Goal: Task Accomplishment & Management: Manage account settings

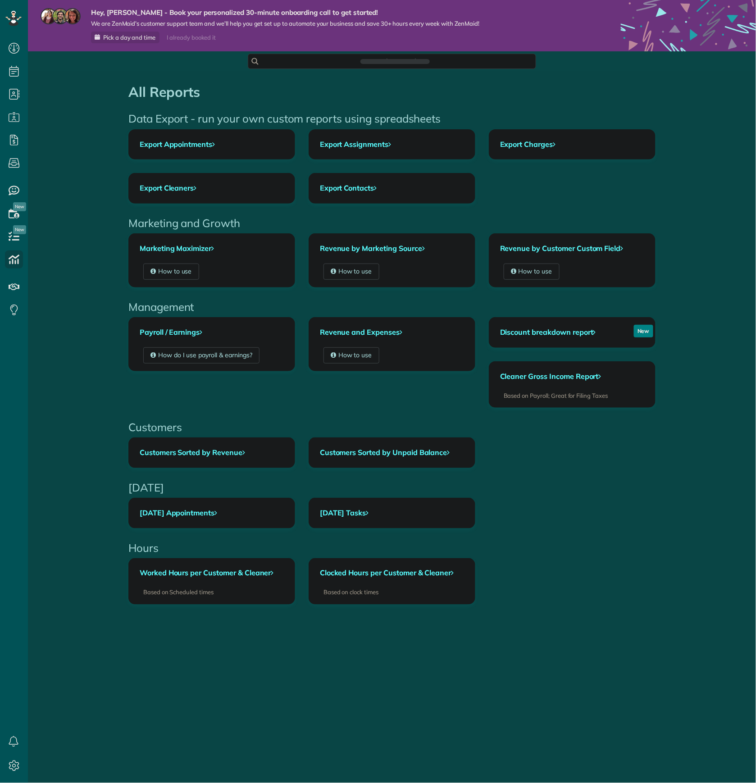
scroll to position [4, 4]
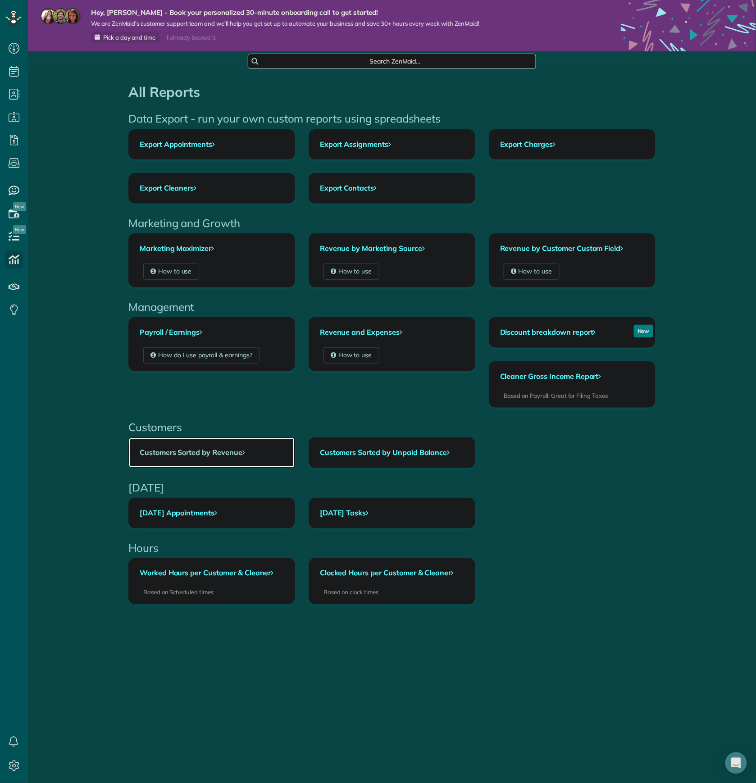
click at [223, 462] on link "Customers Sorted by Revenue" at bounding box center [212, 453] width 166 height 30
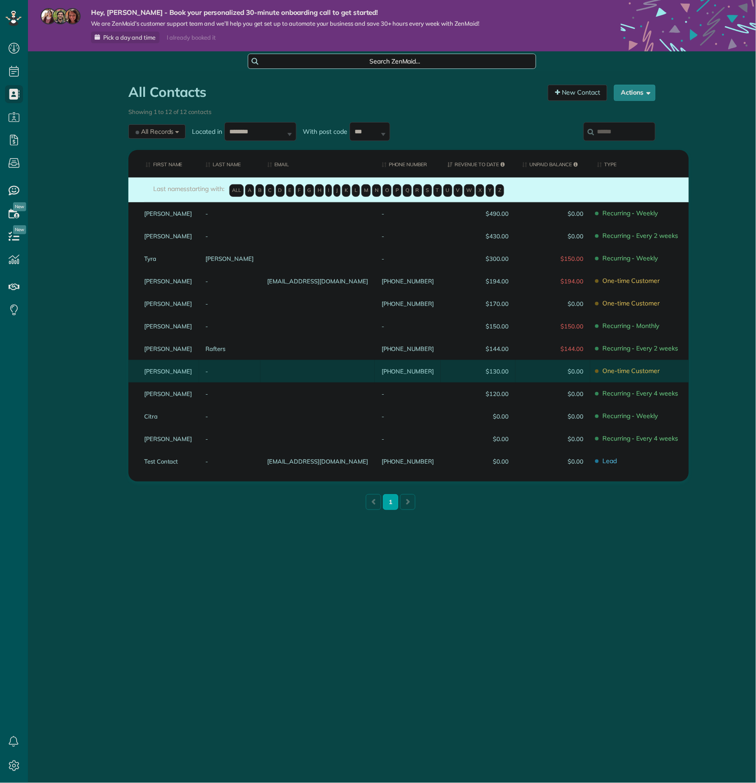
scroll to position [4, 4]
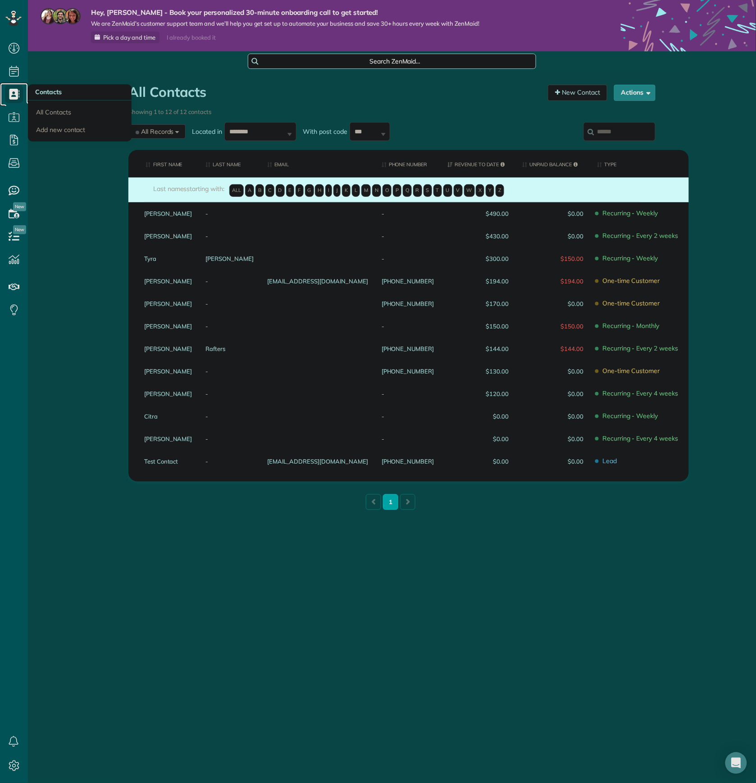
click at [19, 94] on use at bounding box center [14, 94] width 10 height 11
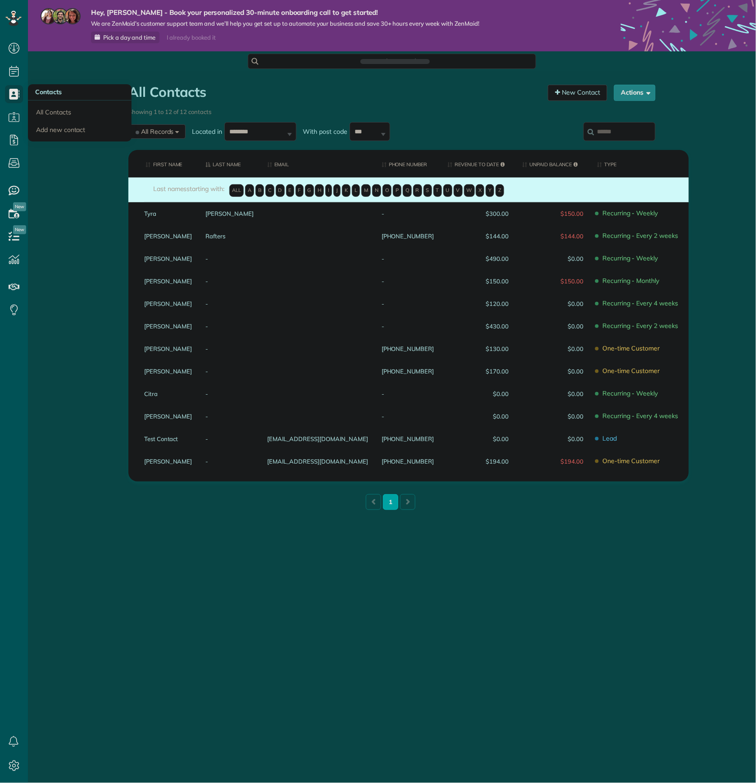
scroll to position [4, 4]
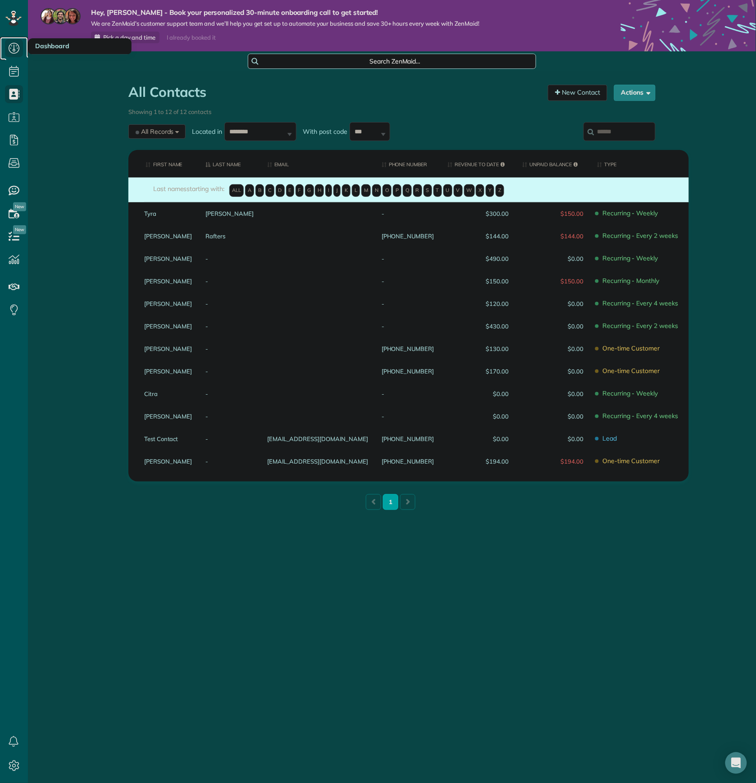
click at [20, 52] on icon at bounding box center [14, 48] width 18 height 18
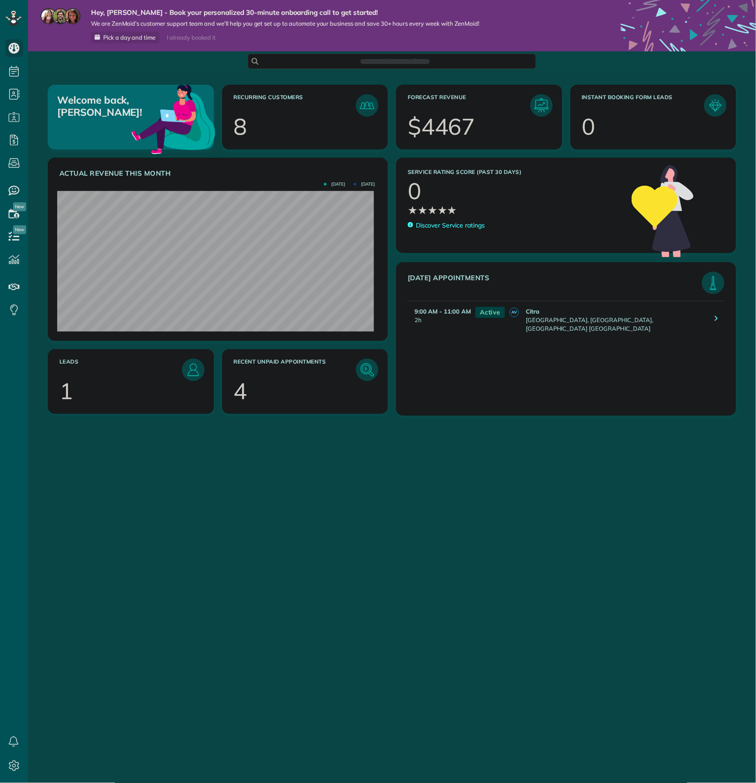
scroll to position [141, 316]
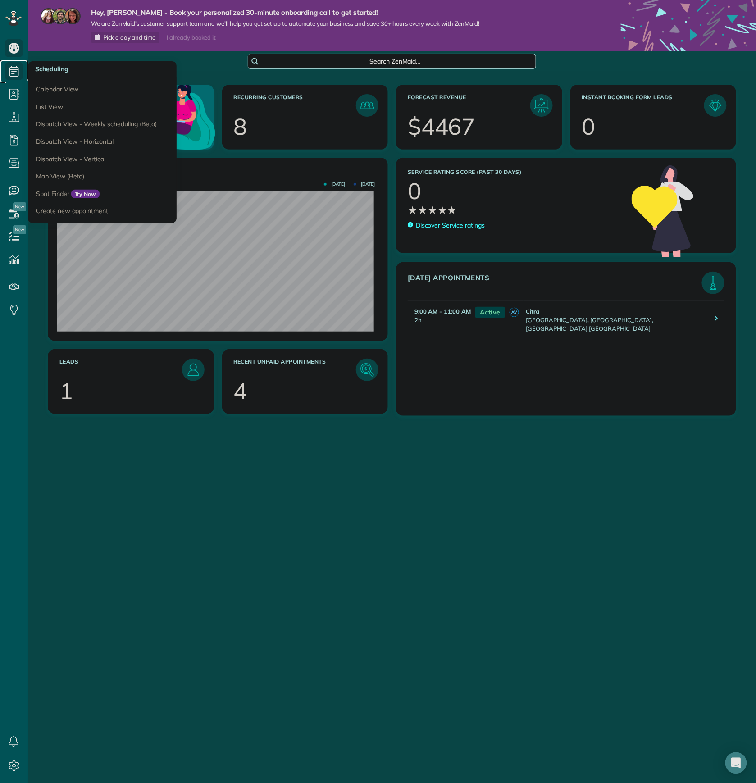
click at [10, 78] on icon at bounding box center [14, 71] width 18 height 18
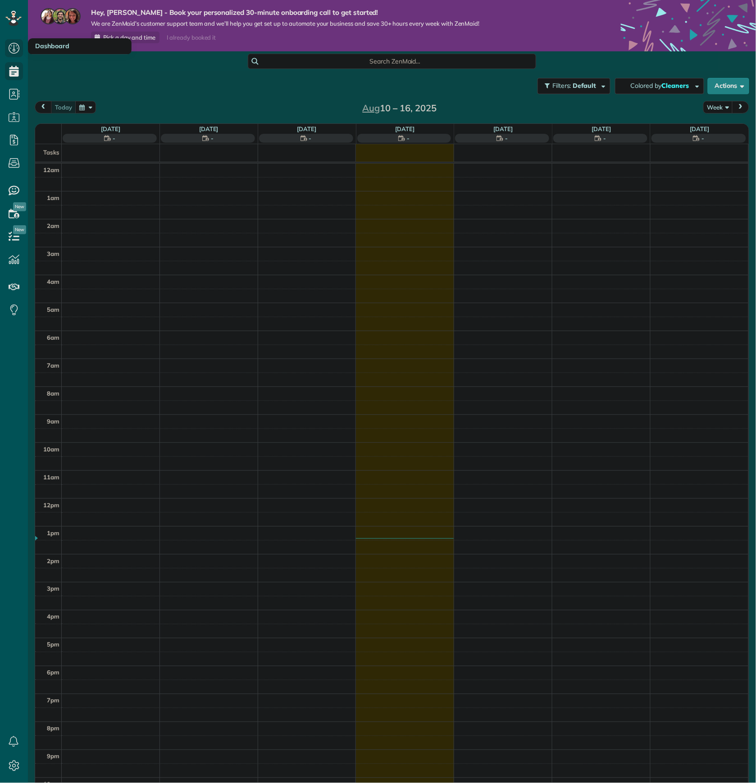
scroll to position [4, 4]
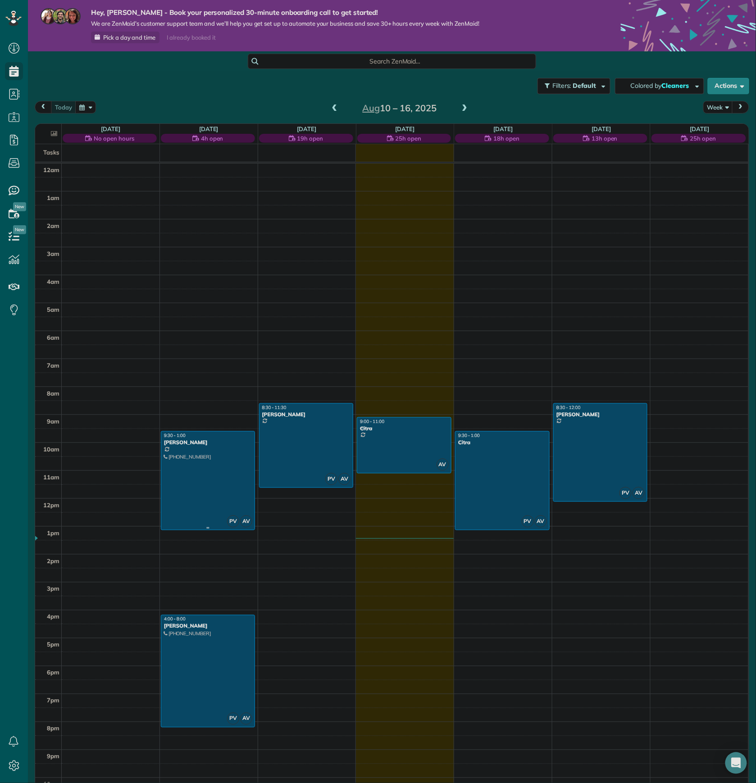
click at [196, 505] on div at bounding box center [207, 480] width 93 height 98
click at [0, 0] on div at bounding box center [0, 0] width 0 height 0
click at [196, 505] on div at bounding box center [207, 480] width 93 height 98
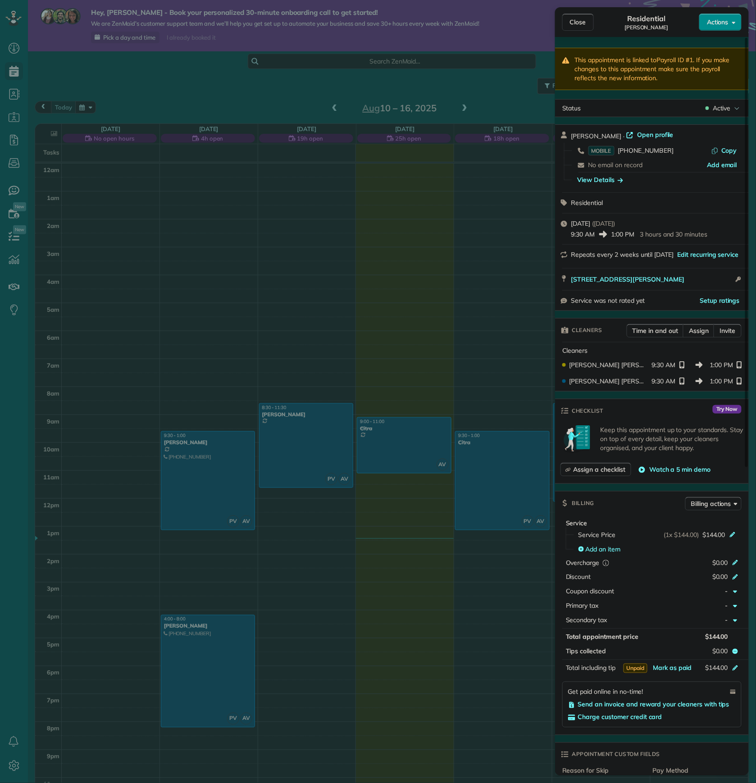
click at [640, 501] on div "Billing Billing actions" at bounding box center [652, 502] width 194 height 23
click at [674, 668] on span "Mark as paid" at bounding box center [672, 668] width 39 height 8
click at [191, 638] on div "Close Residential [PERSON_NAME] Actions This appointment is linked to Payroll I…" at bounding box center [378, 391] width 756 height 783
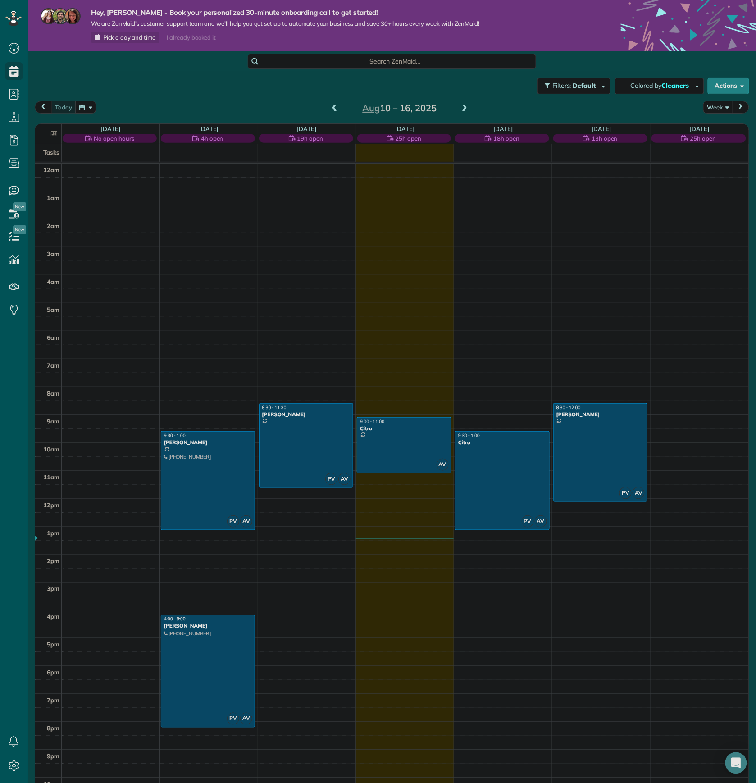
click at [199, 647] on div at bounding box center [207, 671] width 93 height 112
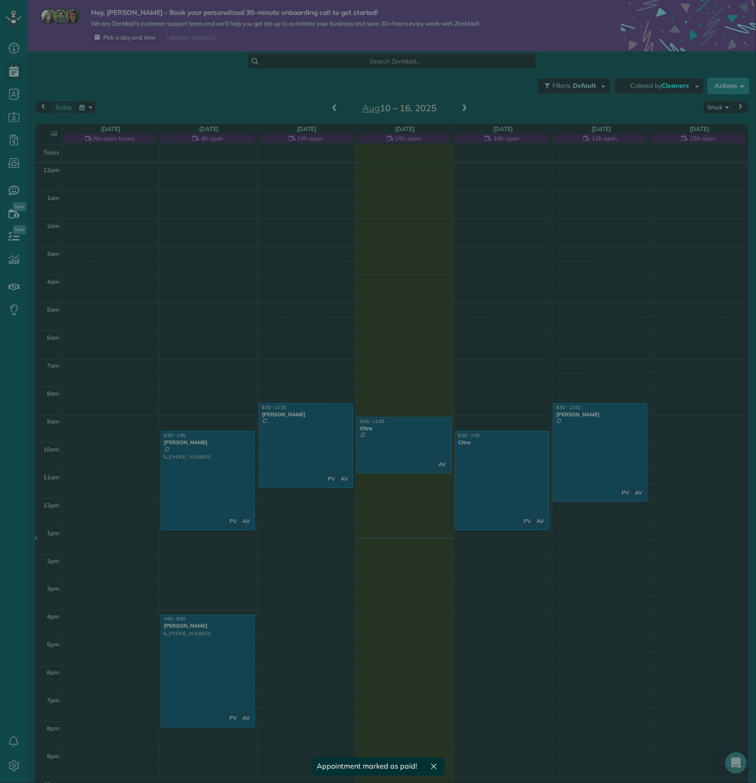
click at [199, 647] on div "Close Cleaners" at bounding box center [378, 391] width 756 height 783
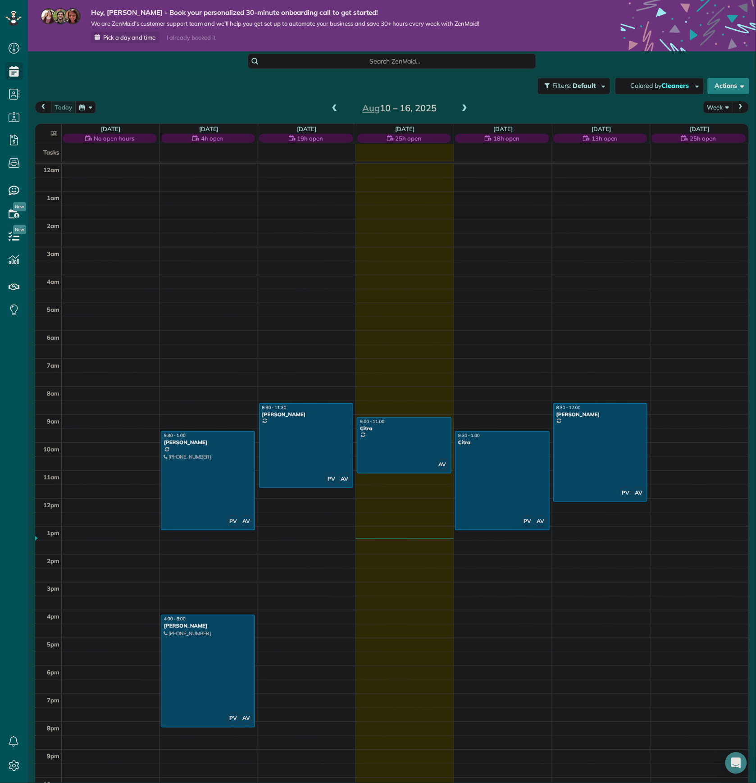
click at [199, 647] on div at bounding box center [207, 671] width 93 height 112
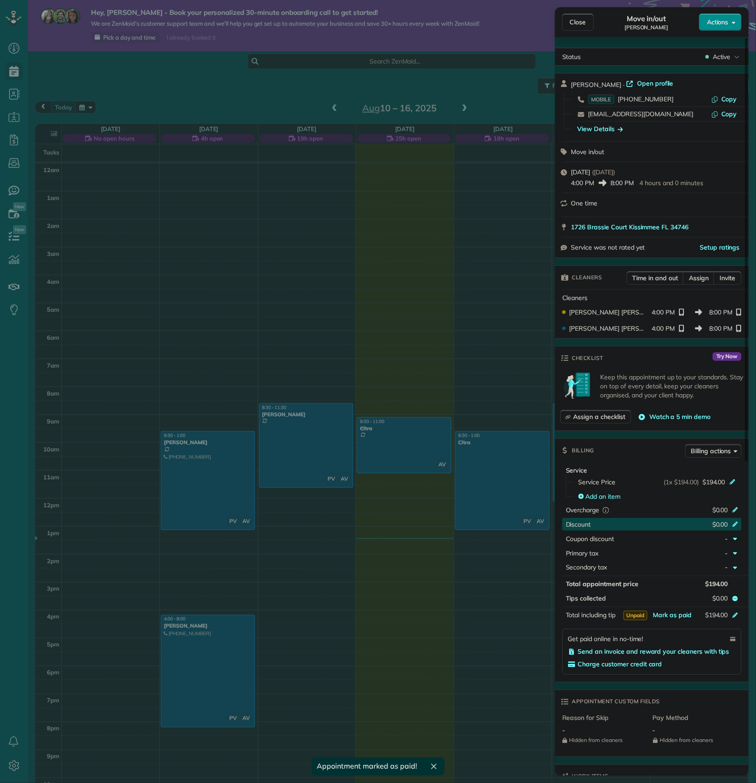
click at [649, 525] on div "$0.00" at bounding box center [688, 525] width 88 height 11
click at [658, 459] on div "Billing Billing actions" at bounding box center [652, 450] width 194 height 23
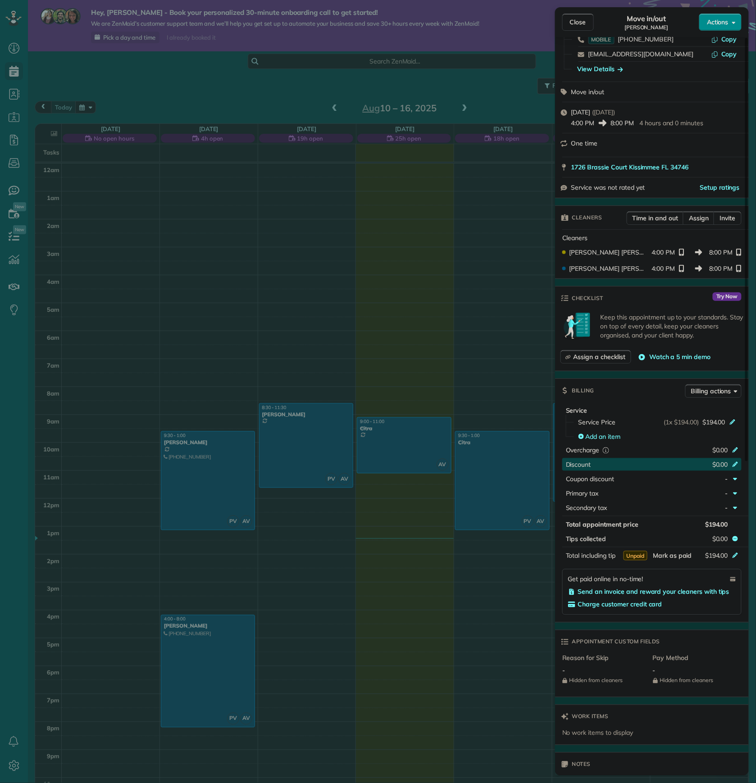
click at [683, 555] on span "Mark as paid" at bounding box center [672, 555] width 39 height 8
click at [316, 550] on div "Close Move in/out [PERSON_NAME] Actions Status Active [PERSON_NAME] · Open prof…" at bounding box center [378, 391] width 756 height 783
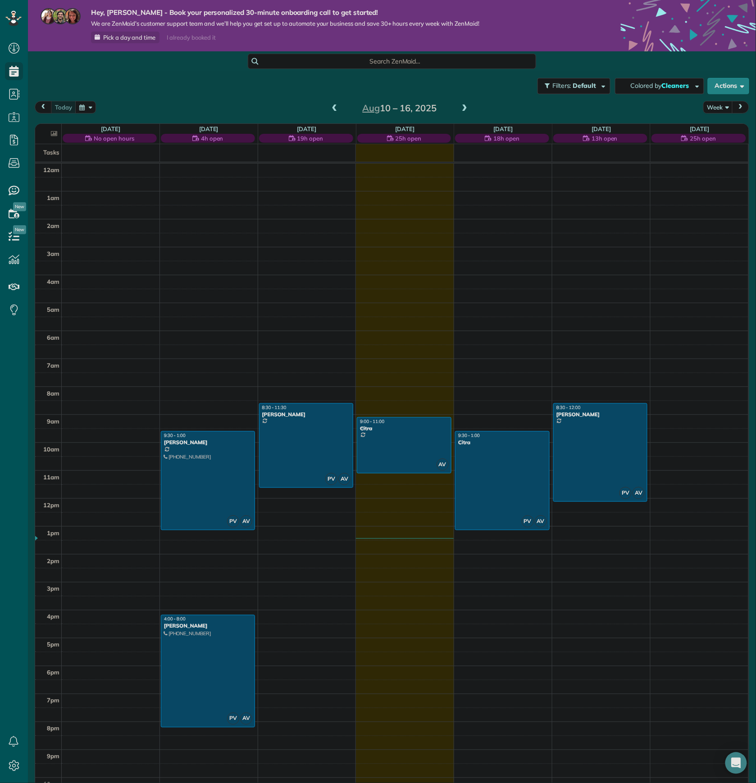
click at [220, 482] on div at bounding box center [207, 480] width 93 height 98
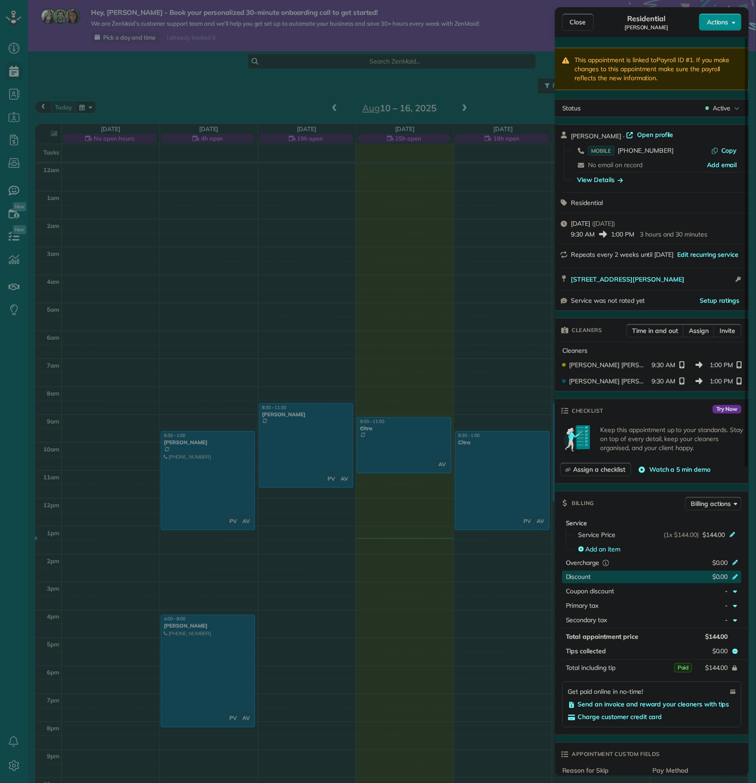
click at [622, 579] on div "Discount" at bounding box center [605, 577] width 78 height 11
click at [721, 576] on input "*****" at bounding box center [713, 577] width 38 height 13
click at [728, 581] on input "*****" at bounding box center [713, 577] width 38 height 13
click at [718, 580] on input "*****" at bounding box center [713, 577] width 38 height 13
click at [719, 579] on input "*****" at bounding box center [713, 577] width 38 height 13
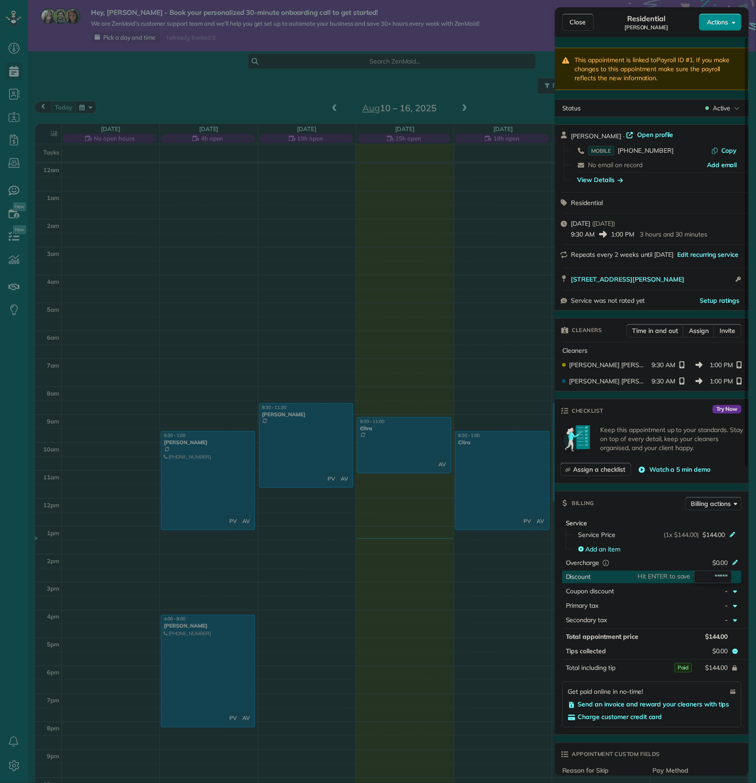
click at [718, 579] on input "*****" at bounding box center [713, 577] width 38 height 13
click at [719, 578] on input "*****" at bounding box center [713, 577] width 38 height 13
click at [718, 579] on input "*****" at bounding box center [713, 577] width 38 height 13
type input "*******"
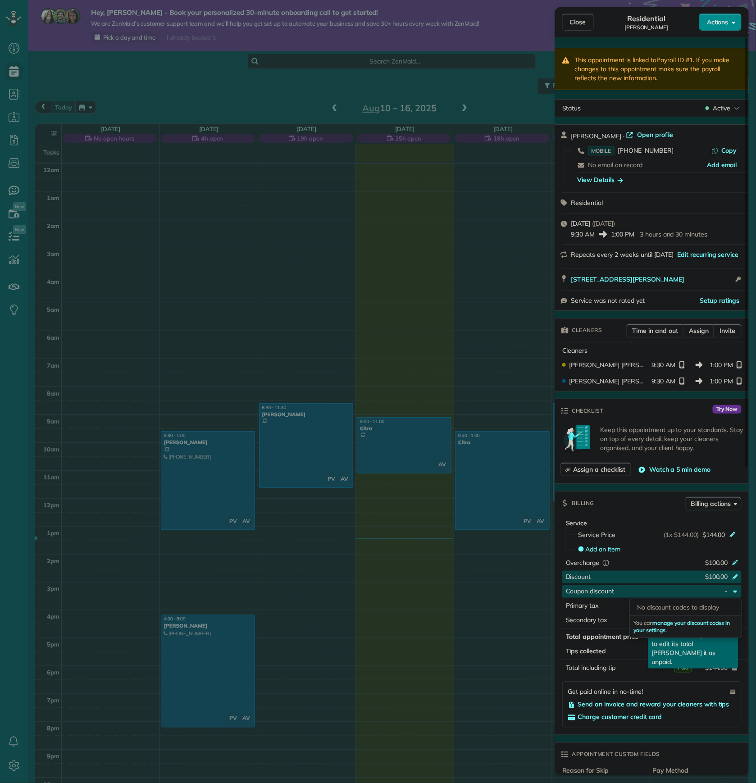
click at [710, 669] on span "$144.00" at bounding box center [716, 668] width 23 height 8
click at [737, 669] on icon "reset" at bounding box center [734, 667] width 5 height 5
click at [489, 636] on div "Close Residential [PERSON_NAME] Actions This appointment is linked to Payroll I…" at bounding box center [378, 391] width 756 height 783
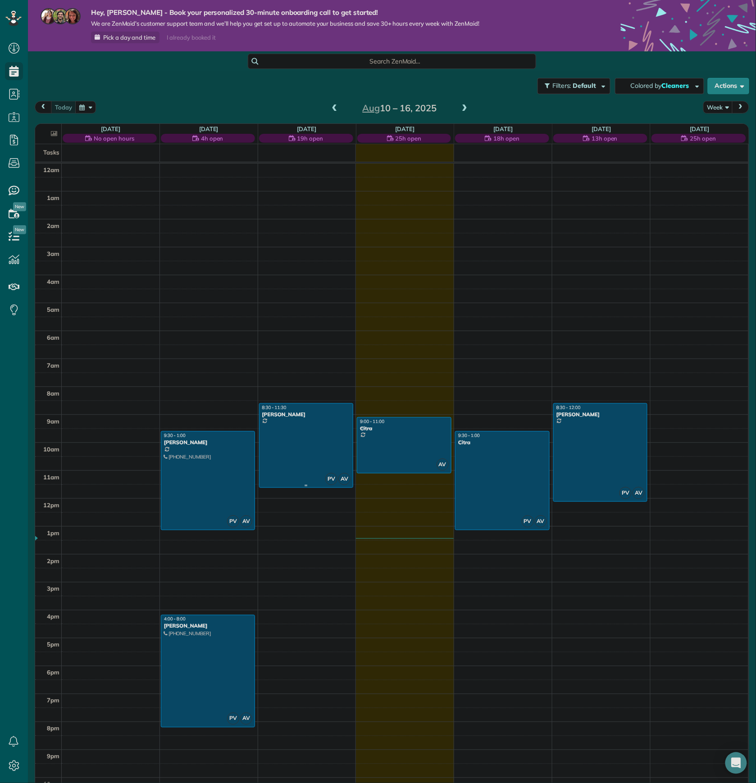
click at [319, 437] on div at bounding box center [305, 446] width 93 height 84
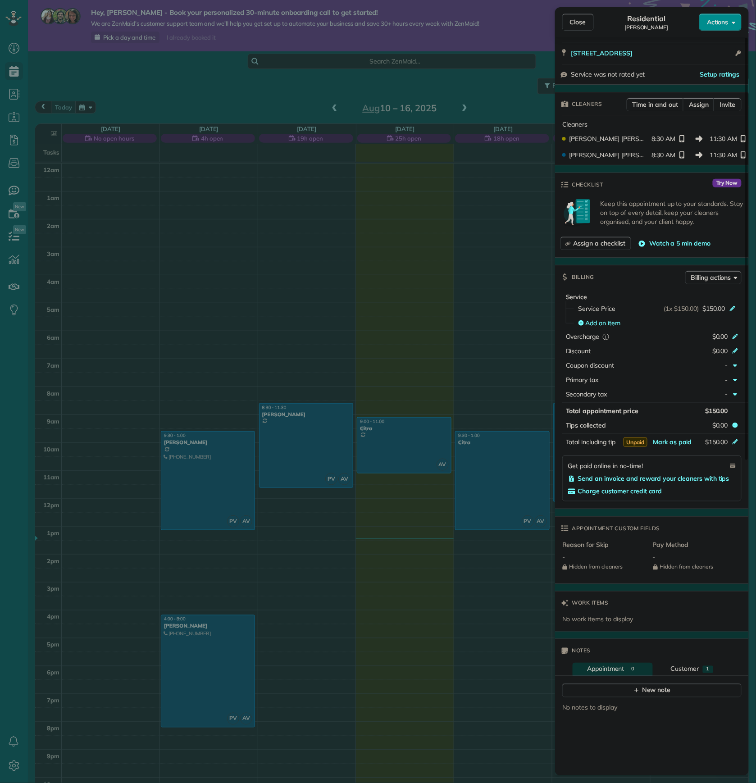
scroll to position [240, 0]
click at [671, 445] on span "Mark as paid" at bounding box center [672, 441] width 39 height 8
click at [395, 552] on div "Close Residential [PERSON_NAME] Actions This appointment is linked to Payroll I…" at bounding box center [378, 391] width 756 height 783
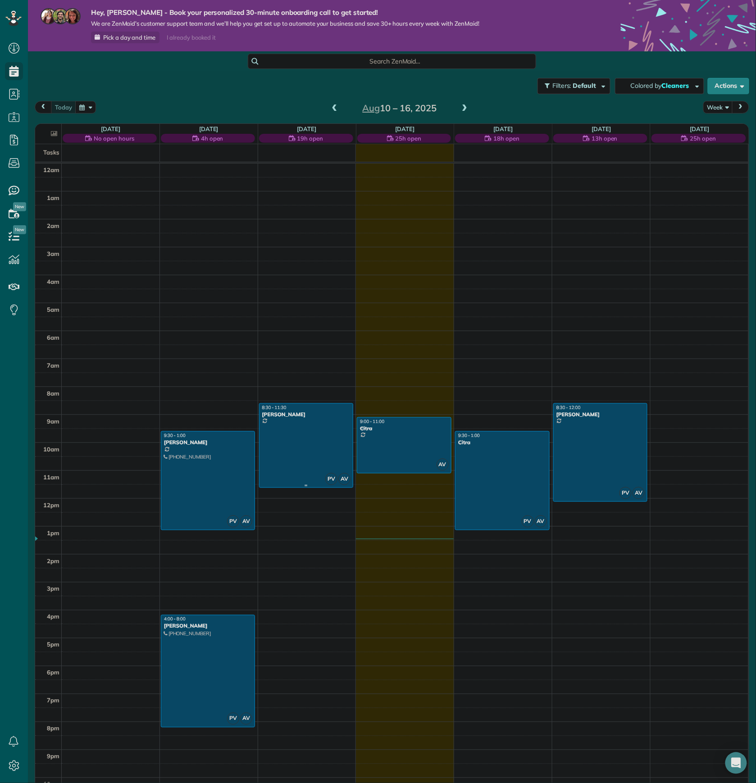
click at [329, 456] on div at bounding box center [305, 446] width 93 height 84
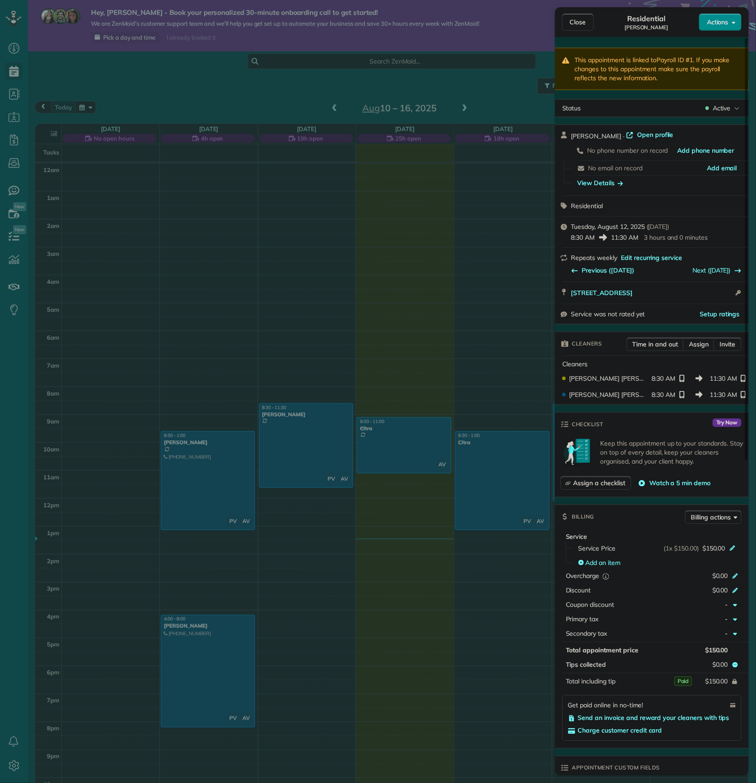
click at [381, 424] on div "Close Residential [PERSON_NAME] Actions This appointment is linked to Payroll I…" at bounding box center [378, 391] width 756 height 783
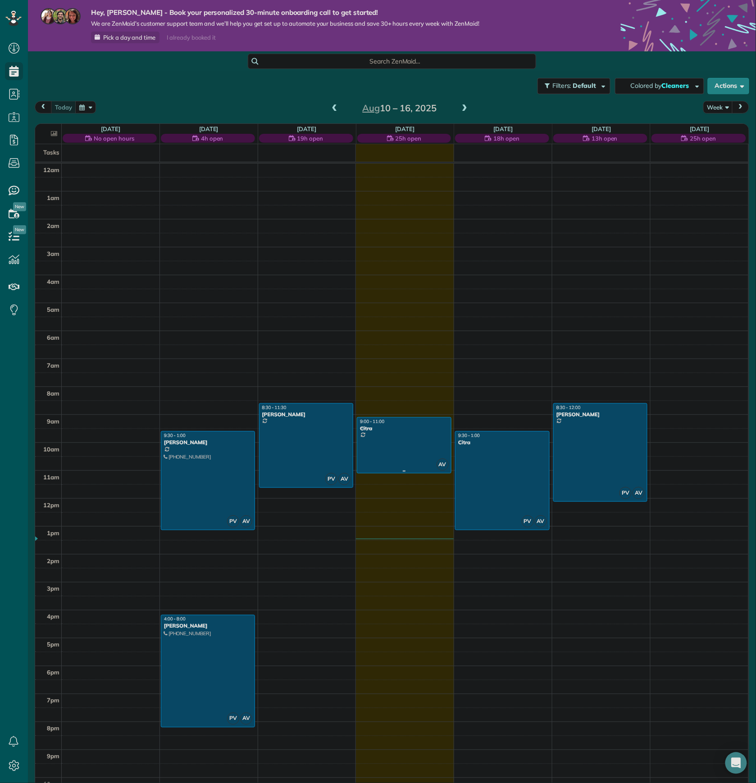
click at [400, 432] on div at bounding box center [403, 445] width 93 height 55
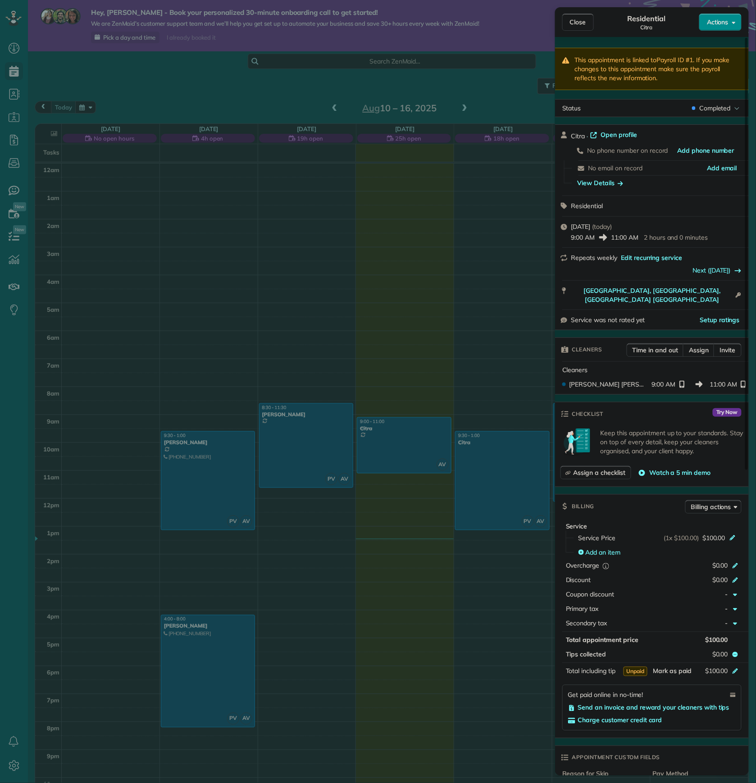
click at [676, 667] on span "Mark as paid" at bounding box center [672, 671] width 39 height 8
click at [721, 105] on span "Completed" at bounding box center [715, 108] width 32 height 9
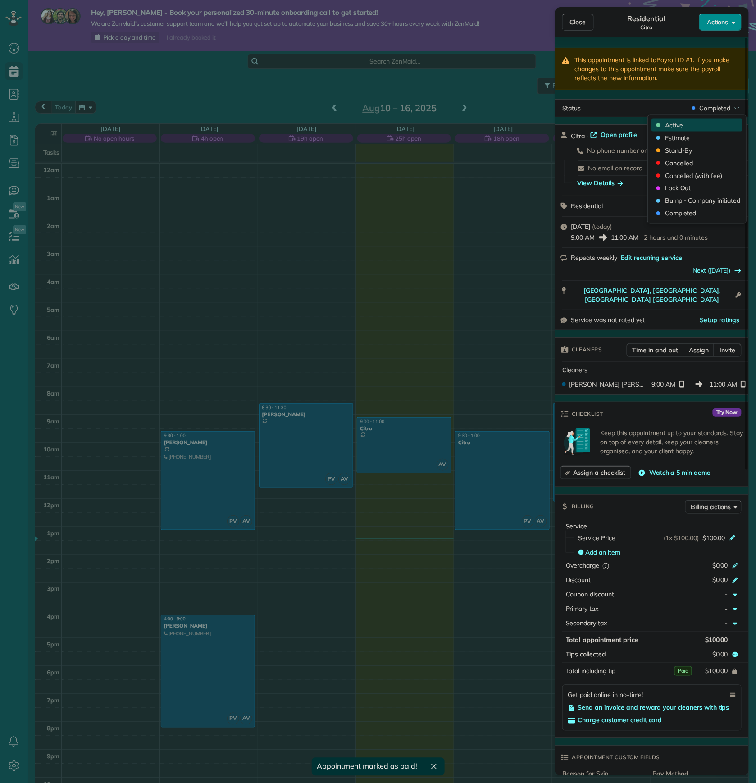
click at [685, 124] on div "Active" at bounding box center [696, 125] width 91 height 13
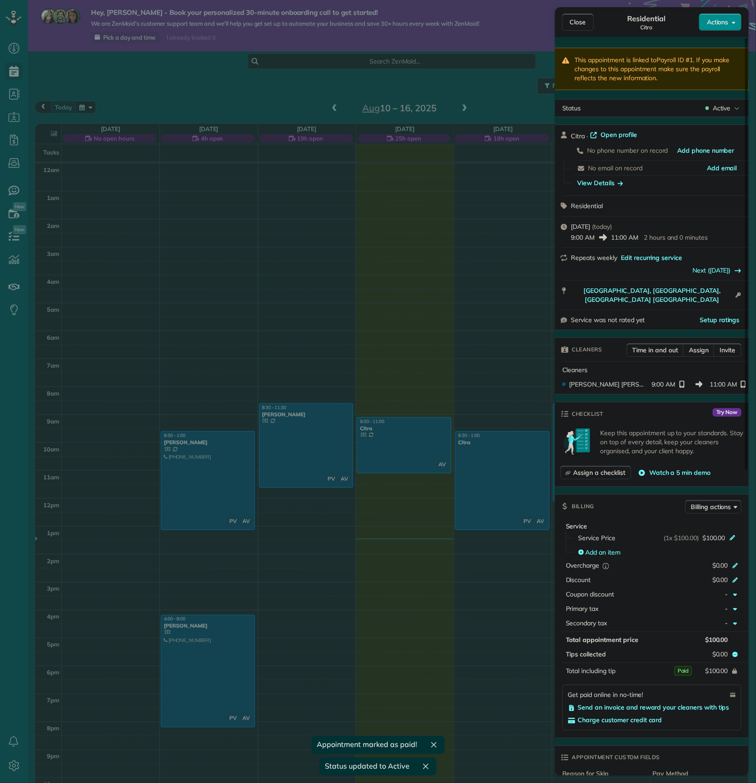
click at [451, 296] on div "Close Residential Citra Actions This appointment is linked to Payroll ID #1 . I…" at bounding box center [378, 391] width 756 height 783
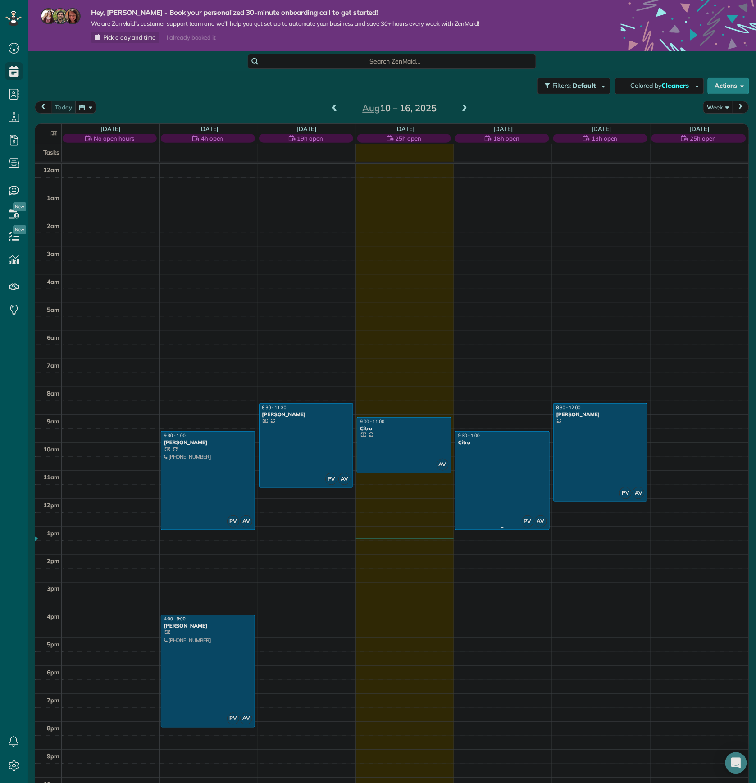
click at [495, 460] on div at bounding box center [501, 480] width 93 height 98
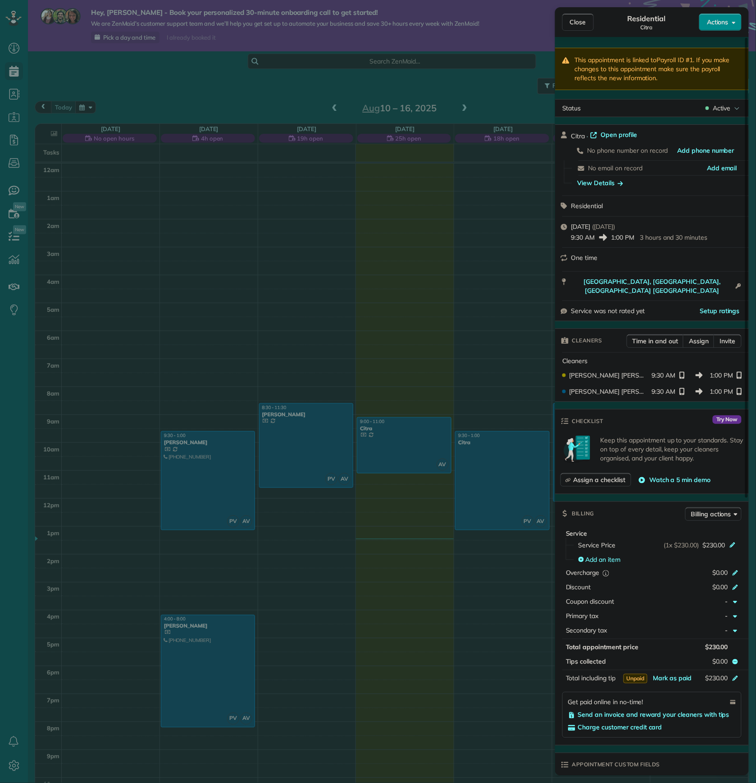
click at [472, 310] on div "Close Residential Citra Actions This appointment is linked to Payroll ID #1 . I…" at bounding box center [378, 391] width 756 height 783
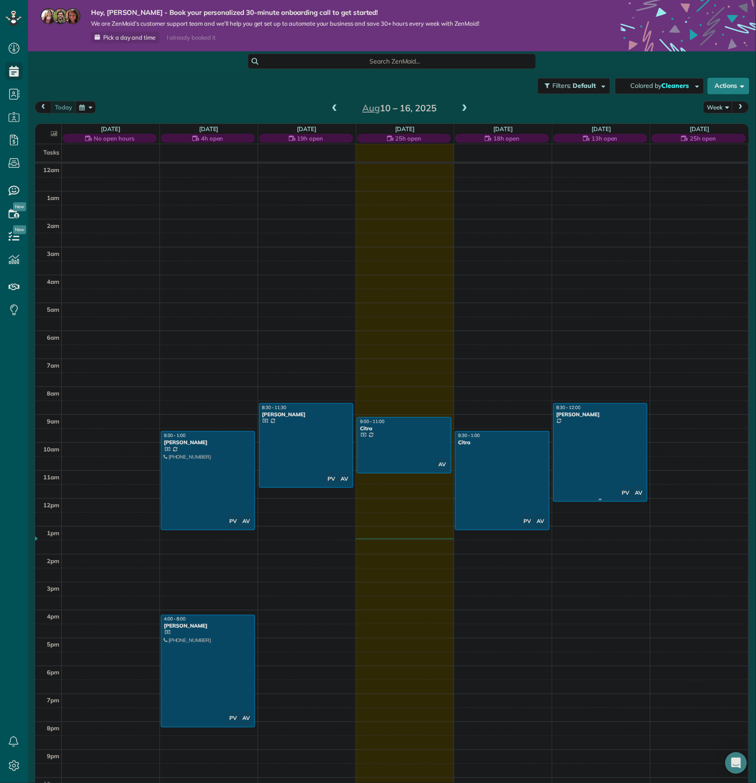
click at [578, 416] on div "[PERSON_NAME]" at bounding box center [600, 414] width 89 height 6
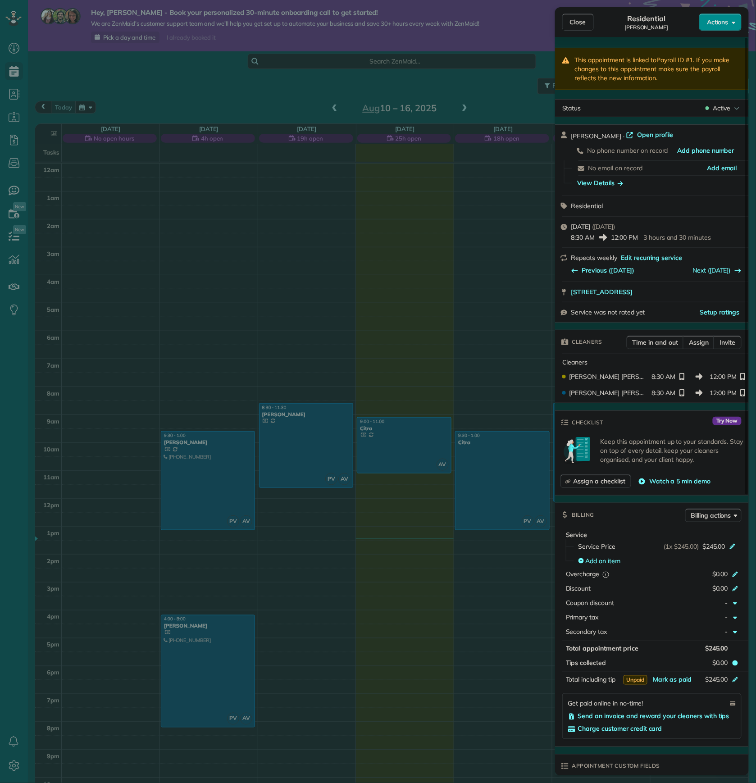
click at [512, 312] on div "Close Residential [PERSON_NAME] Actions This appointment is linked to Payroll I…" at bounding box center [378, 391] width 756 height 783
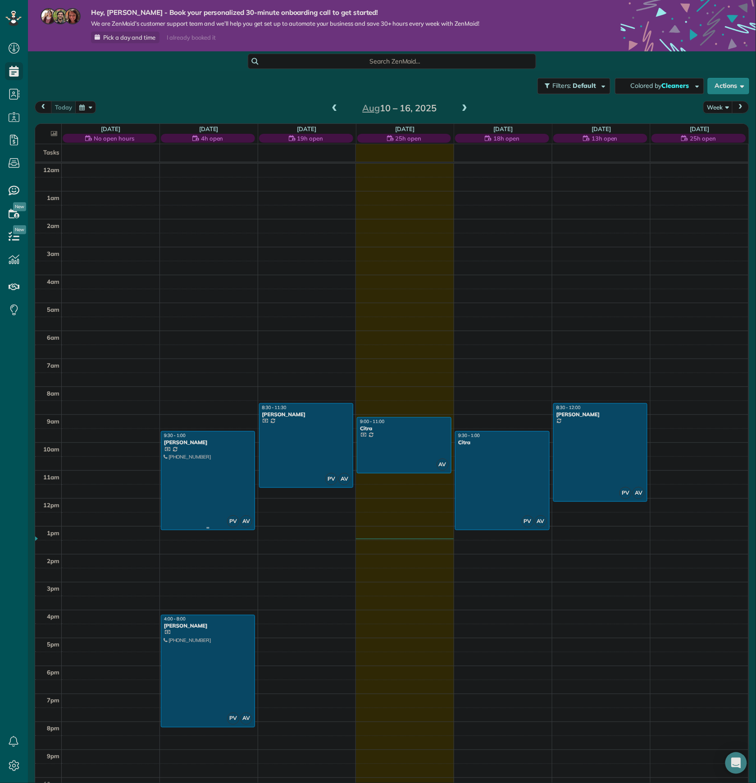
click at [215, 459] on div at bounding box center [207, 480] width 93 height 98
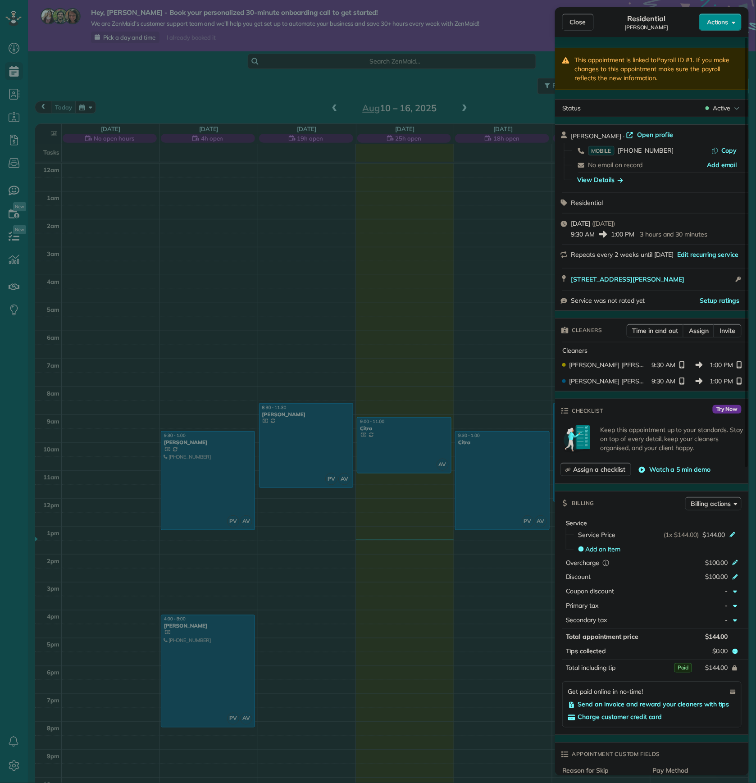
click at [359, 343] on div "Close Residential [PERSON_NAME] Actions This appointment is linked to Payroll I…" at bounding box center [378, 391] width 756 height 783
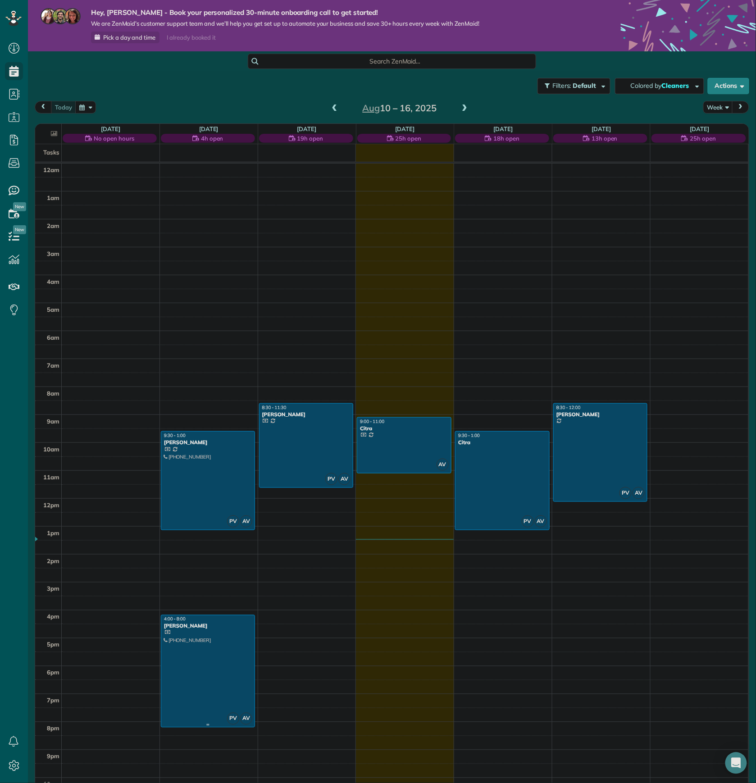
click at [204, 654] on div at bounding box center [207, 671] width 93 height 112
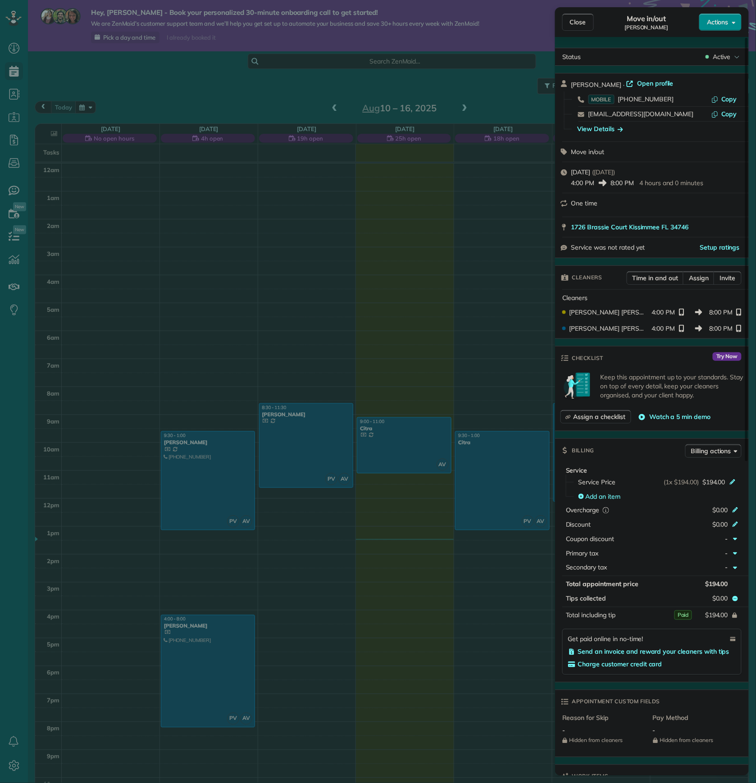
click at [204, 332] on div "Close Move in/out [PERSON_NAME] Actions Status Active [PERSON_NAME] · Open prof…" at bounding box center [378, 391] width 756 height 783
